Goal: Information Seeking & Learning: Learn about a topic

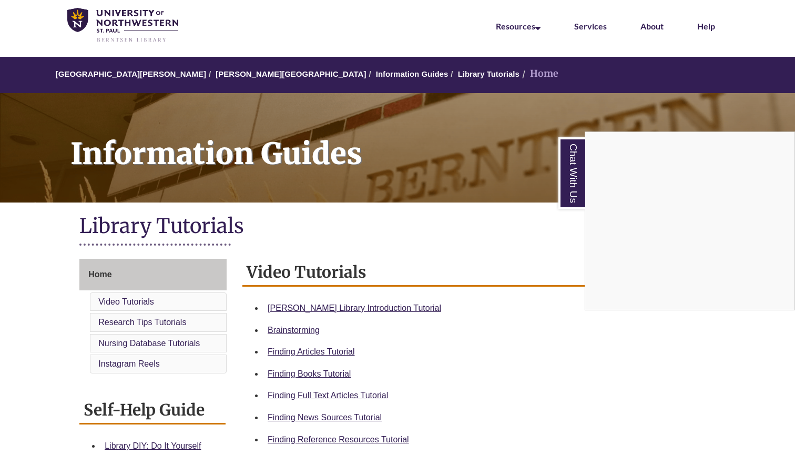
scroll to position [63, 0]
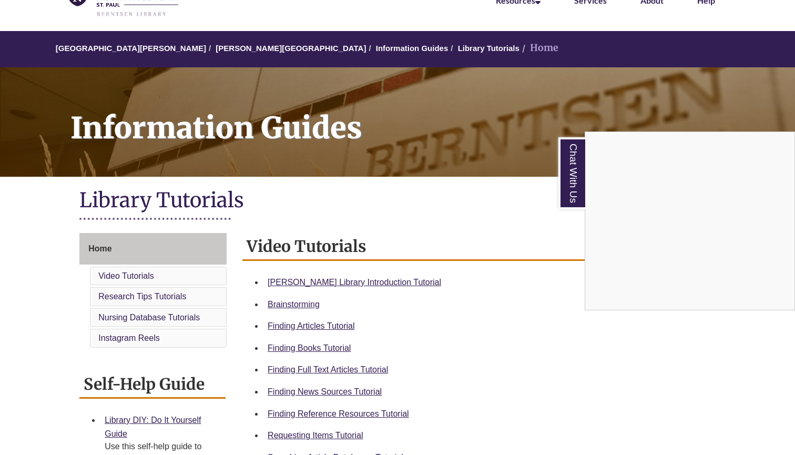
click at [320, 349] on div "Chat With Us" at bounding box center [397, 227] width 795 height 455
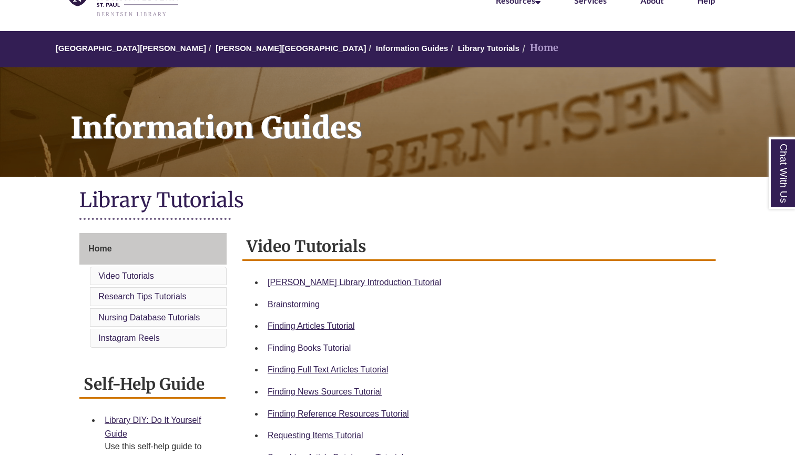
click at [320, 343] on link "Finding Books Tutorial" at bounding box center [309, 347] width 83 height 9
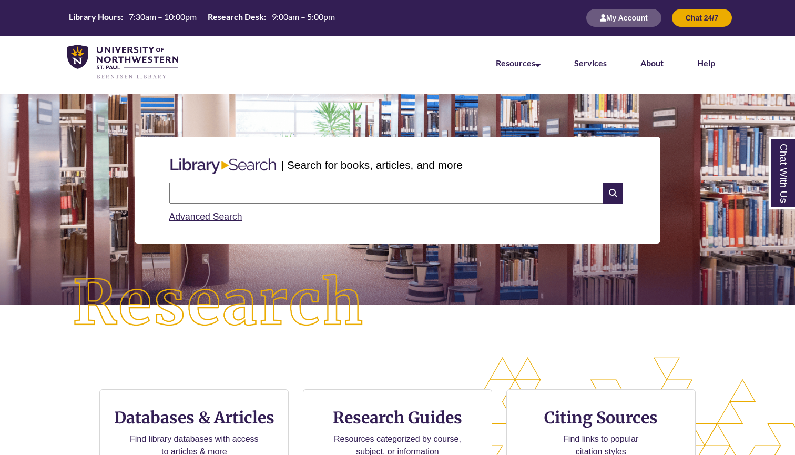
click at [265, 196] on input "text" at bounding box center [386, 192] width 434 height 21
type input "*"
type input "**********"
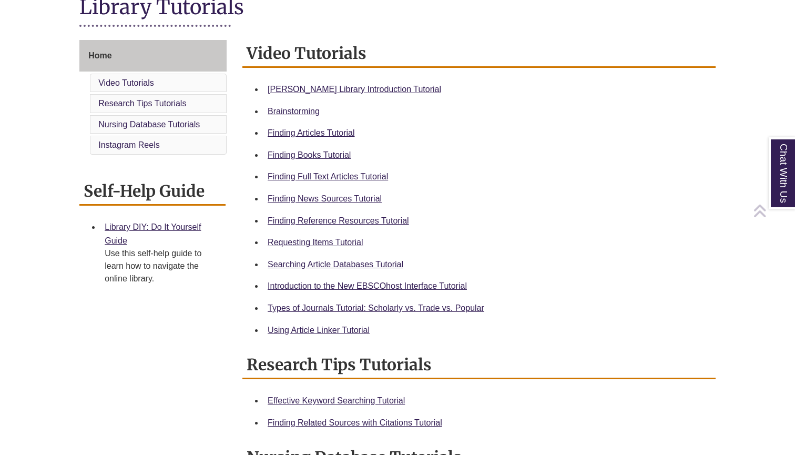
scroll to position [265, 0]
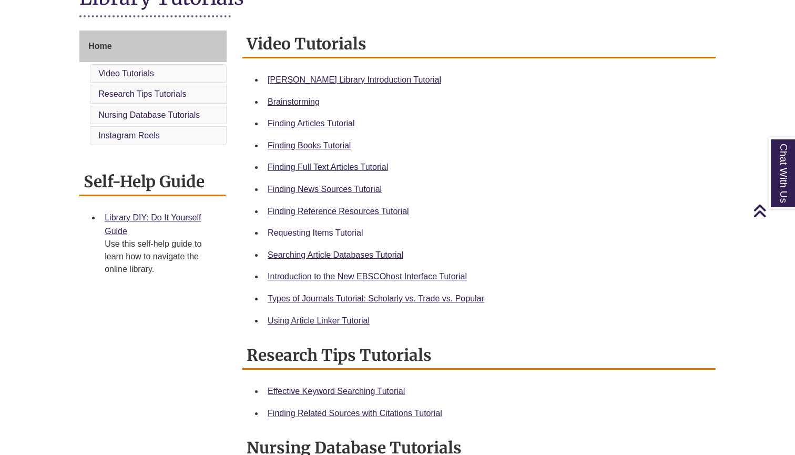
click at [326, 232] on link "Requesting Items Tutorial" at bounding box center [315, 232] width 95 height 9
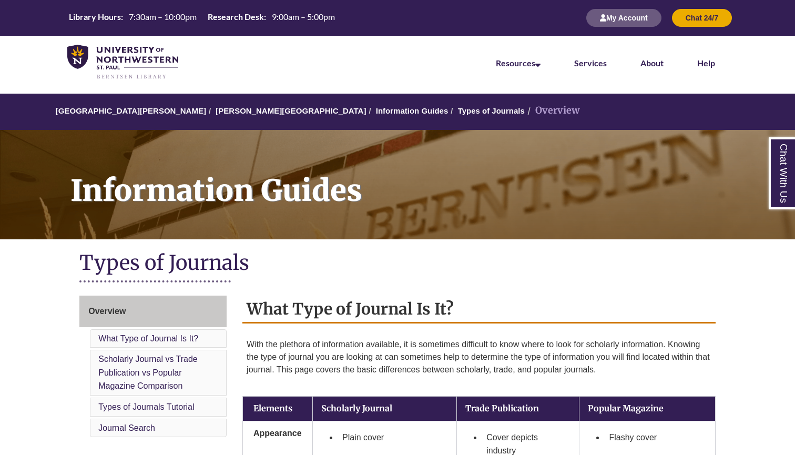
drag, startPoint x: 679, startPoint y: 365, endPoint x: 258, endPoint y: 310, distance: 425.3
copy div "hat Type of Journal Is It? With the plethora of information available, it is so…"
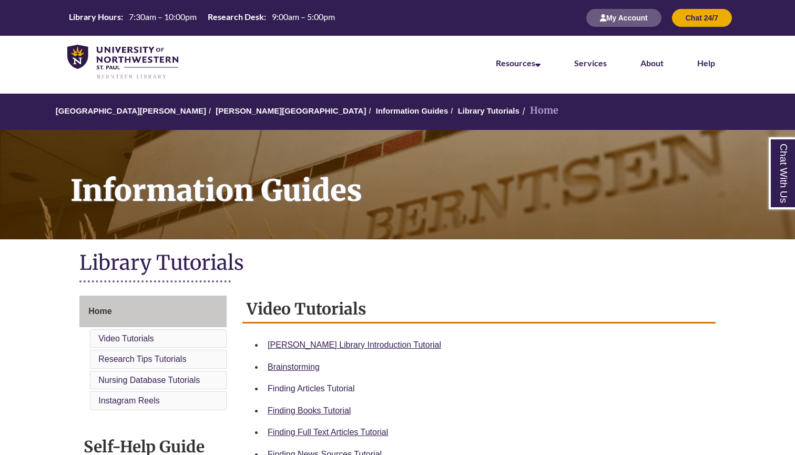
click at [322, 386] on link "Finding Articles Tutorial" at bounding box center [311, 388] width 87 height 9
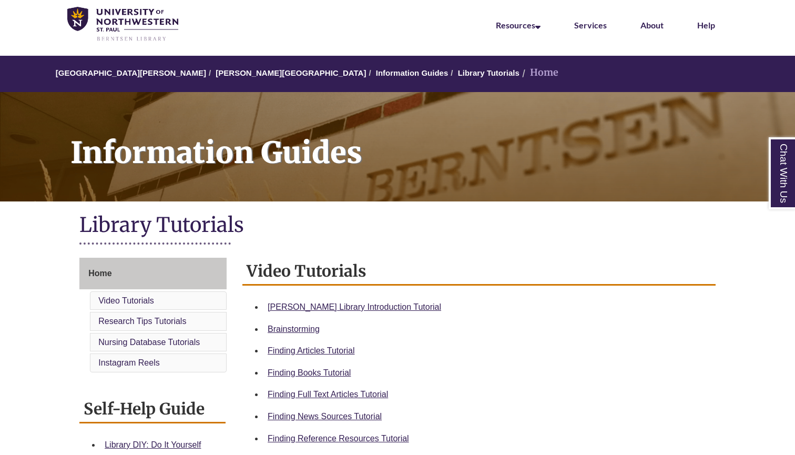
scroll to position [41, 0]
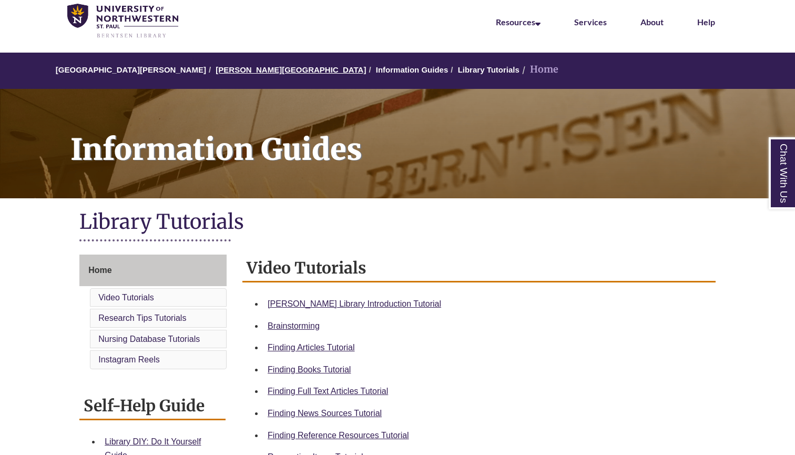
click at [235, 69] on link "[PERSON_NAME][GEOGRAPHIC_DATA]" at bounding box center [291, 69] width 150 height 9
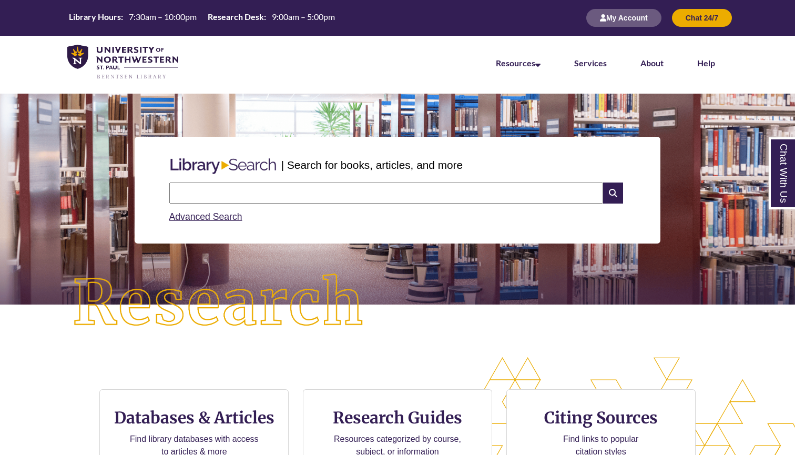
click at [314, 199] on input "text" at bounding box center [386, 192] width 434 height 21
type input "**********"
